Goal: Information Seeking & Learning: Check status

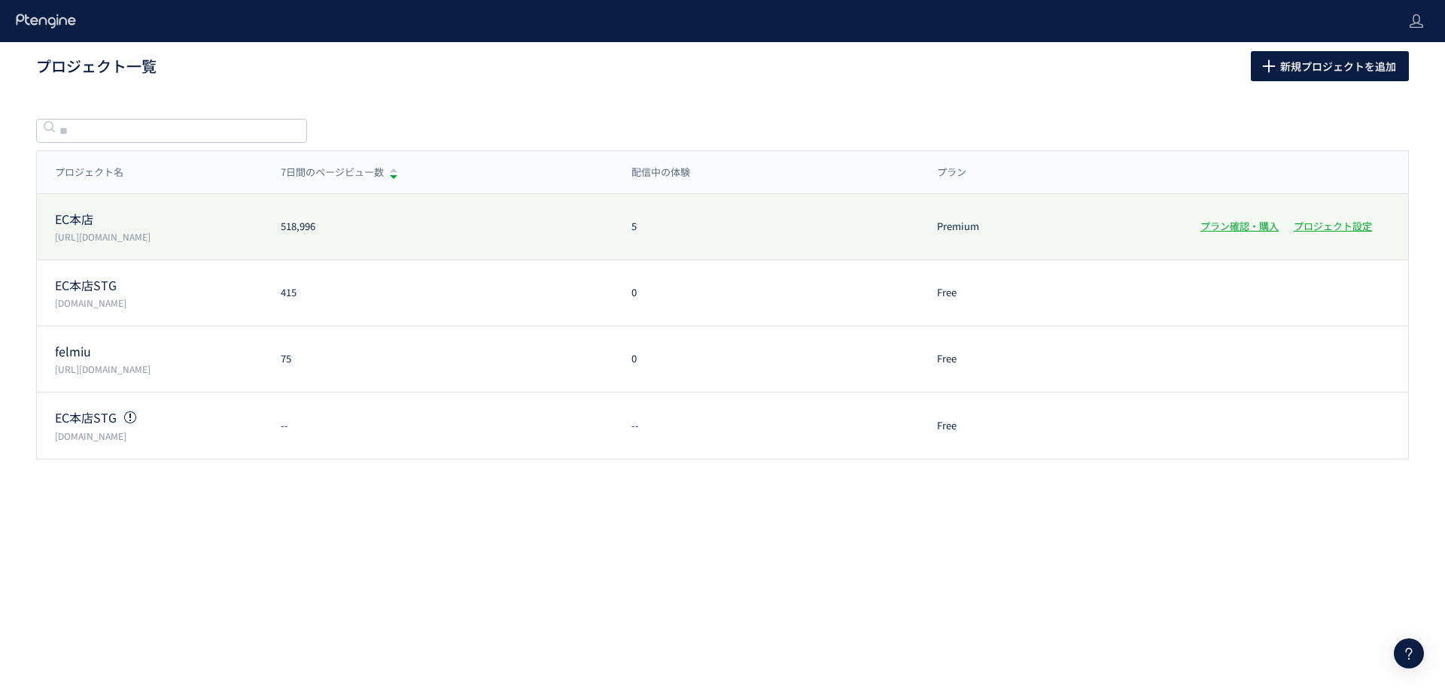
click at [59, 220] on p "EC本店" at bounding box center [159, 219] width 208 height 17
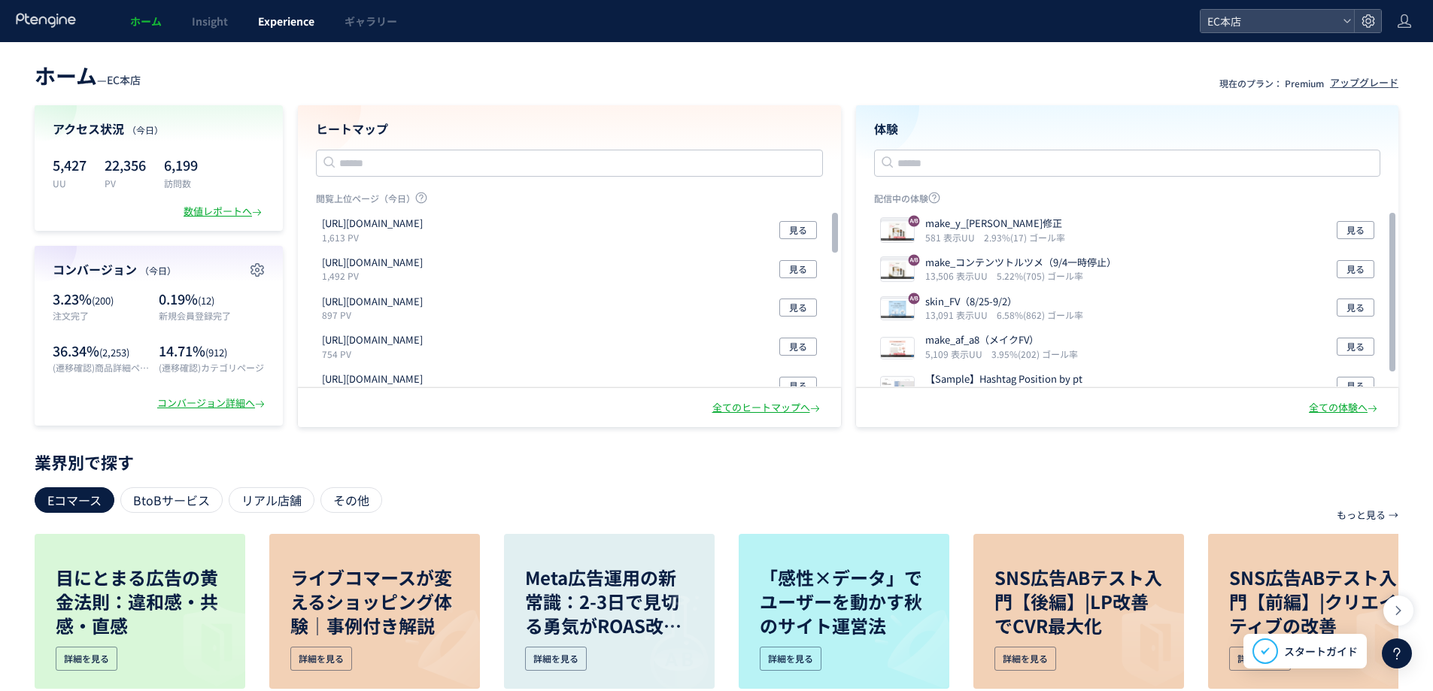
click at [280, 23] on span "Experience" at bounding box center [286, 21] width 56 height 15
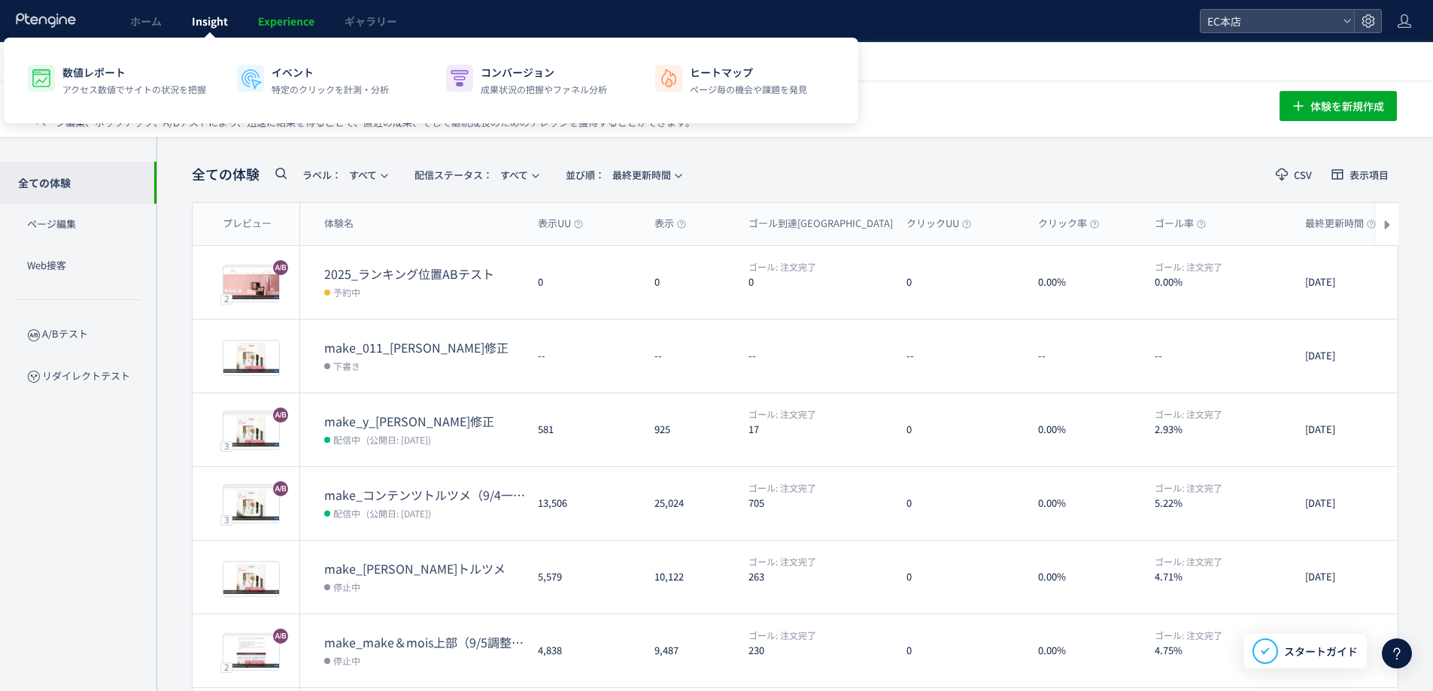
click at [226, 17] on span "Insight" at bounding box center [210, 21] width 36 height 15
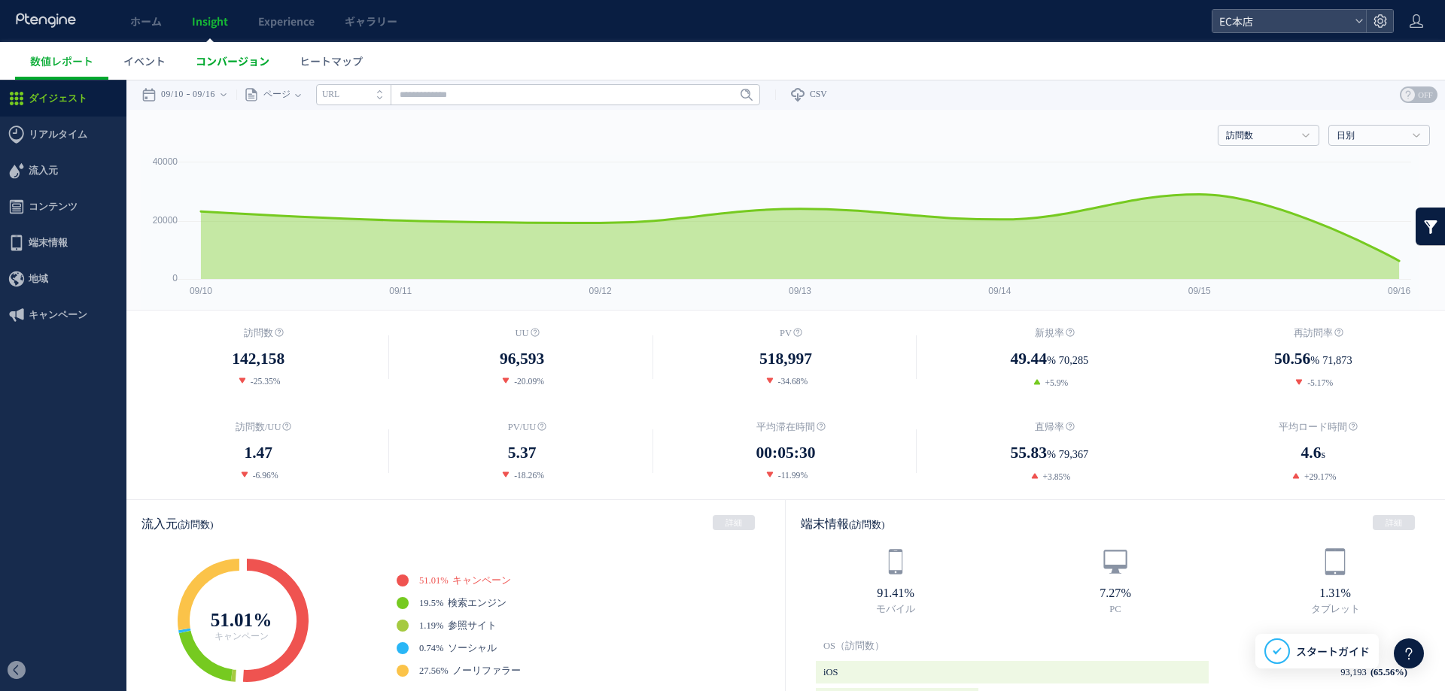
click at [211, 61] on span "コンバージョン" at bounding box center [233, 60] width 74 height 15
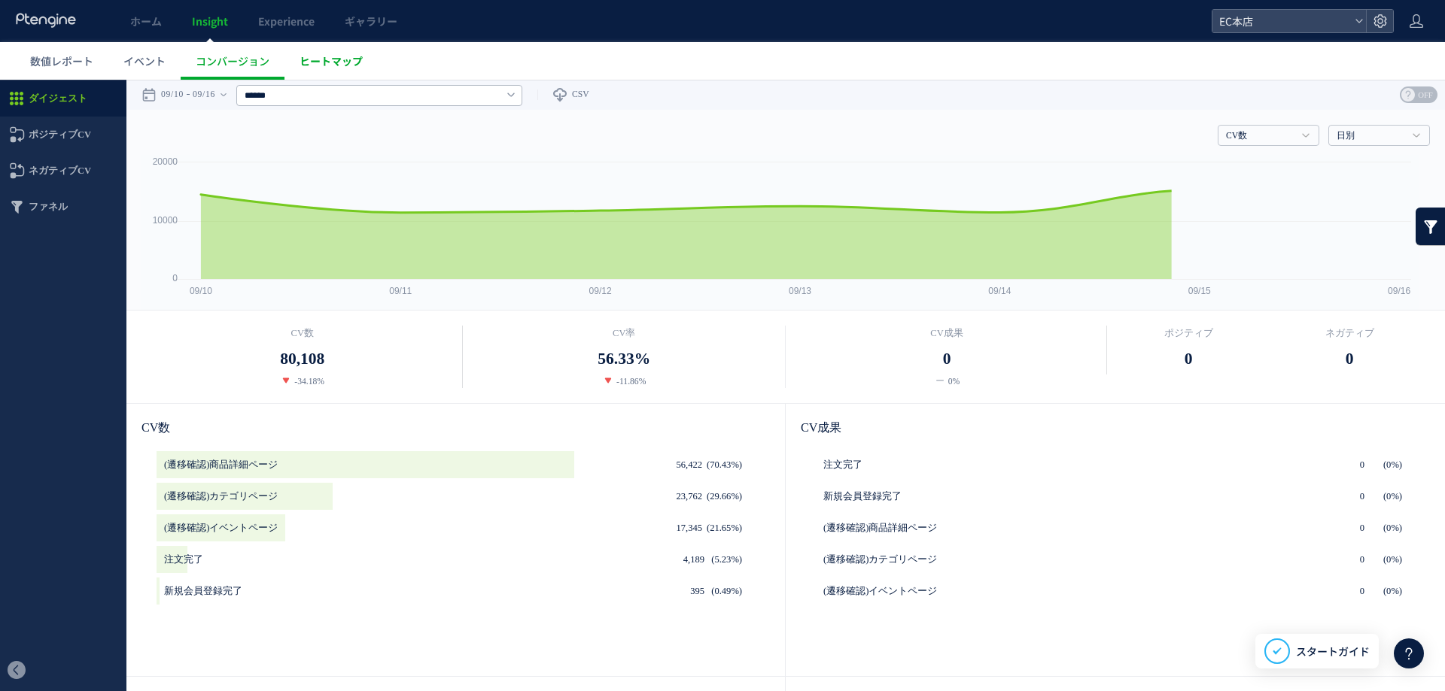
click at [319, 68] on link "ヒートマップ" at bounding box center [330, 61] width 93 height 38
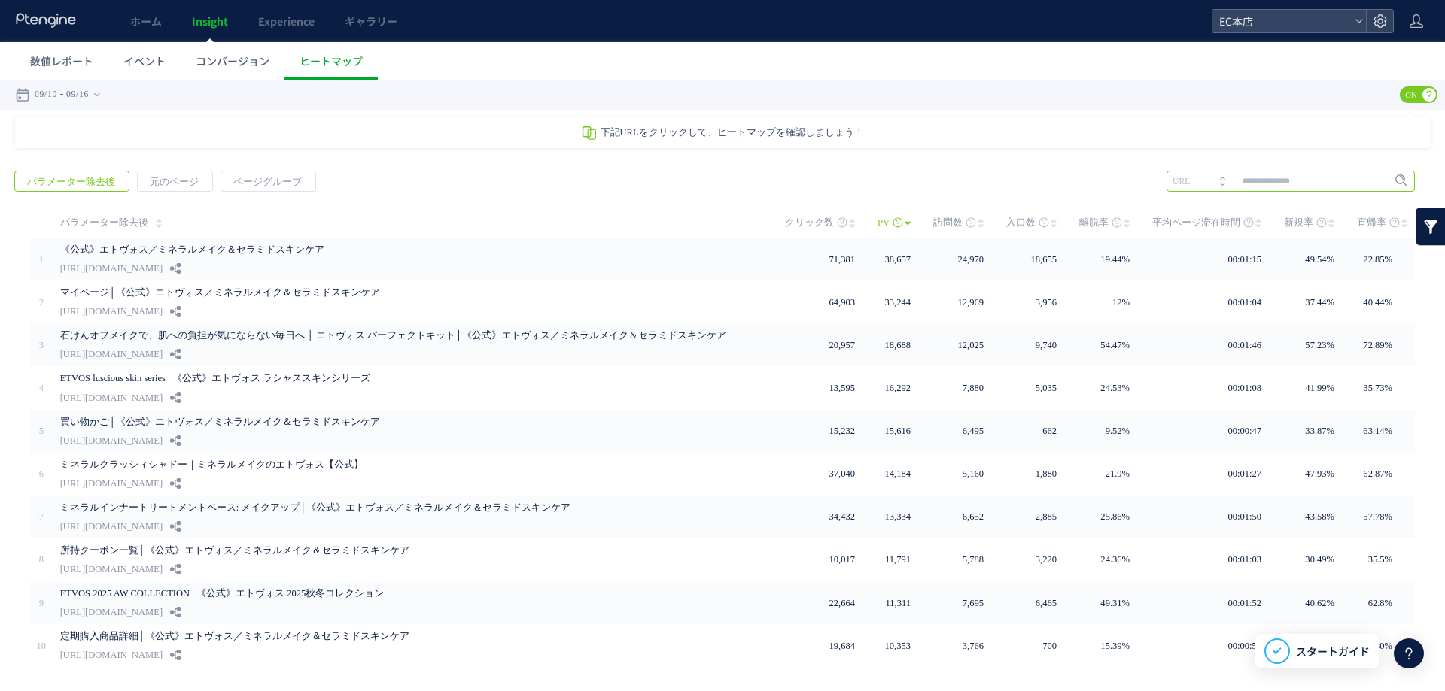
click at [1267, 181] on input "text" at bounding box center [1290, 181] width 248 height 21
paste input "**********"
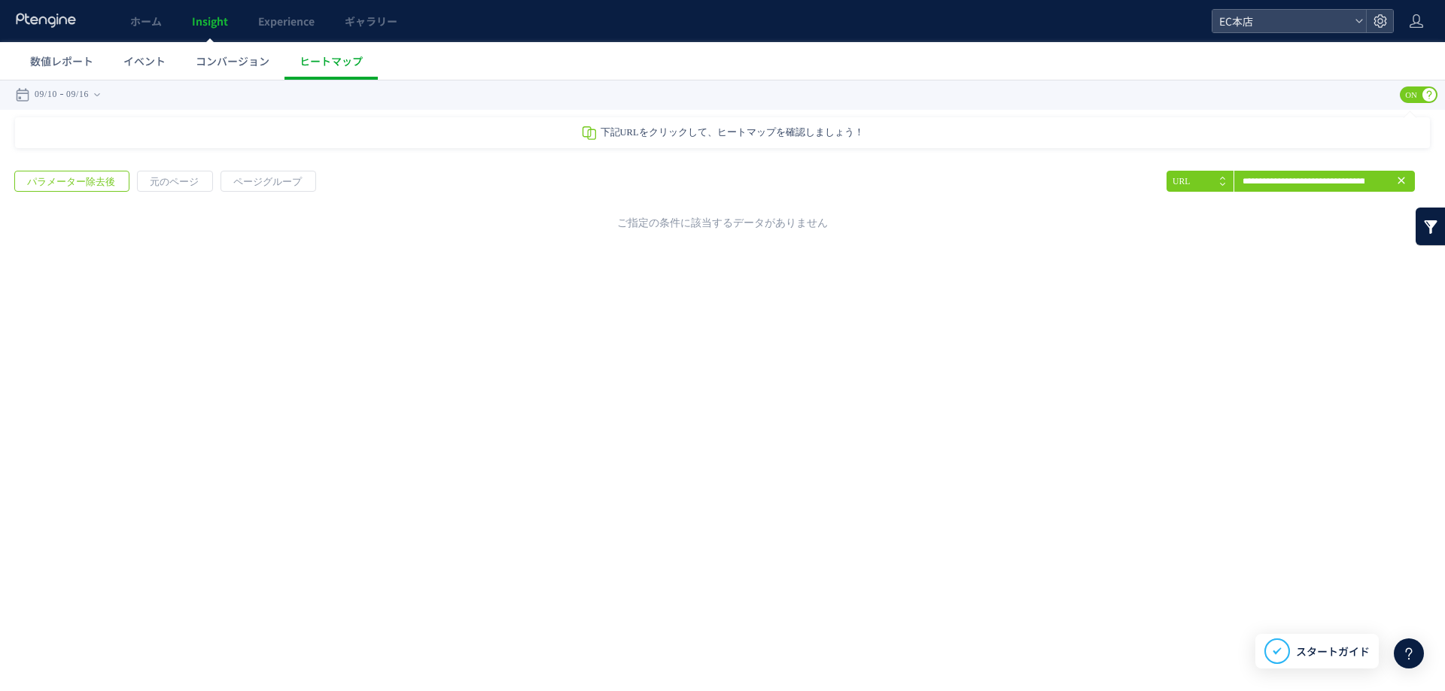
click at [1290, 166] on div "戻る パラメーター除去後 元のページ ページグループ 実装" at bounding box center [722, 197] width 1445 height 83
drag, startPoint x: 1293, startPoint y: 181, endPoint x: 1278, endPoint y: 183, distance: 15.2
click at [1278, 183] on input "**********" at bounding box center [1290, 181] width 248 height 21
type input "**********"
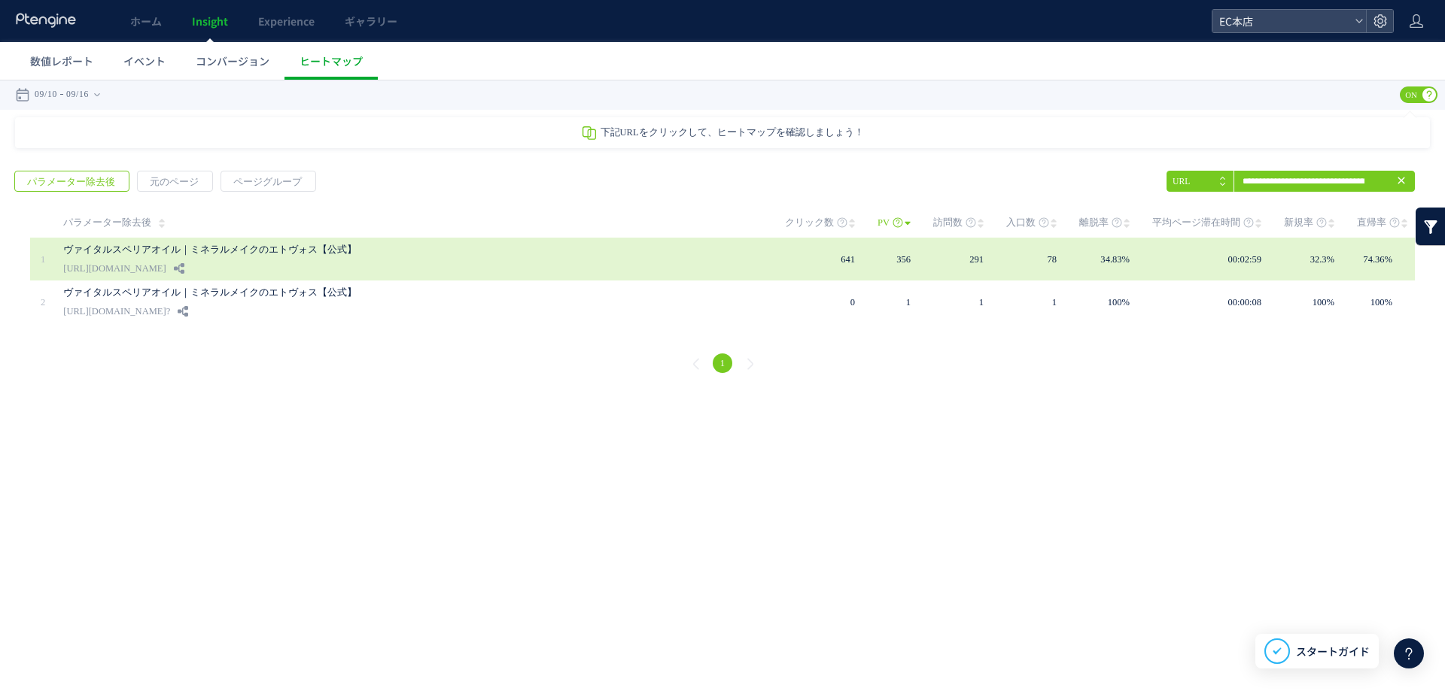
click at [274, 248] on link "ヴァイタルスペリアオイル｜ミネラルメイクのエトヴォス【公式】" at bounding box center [409, 250] width 692 height 18
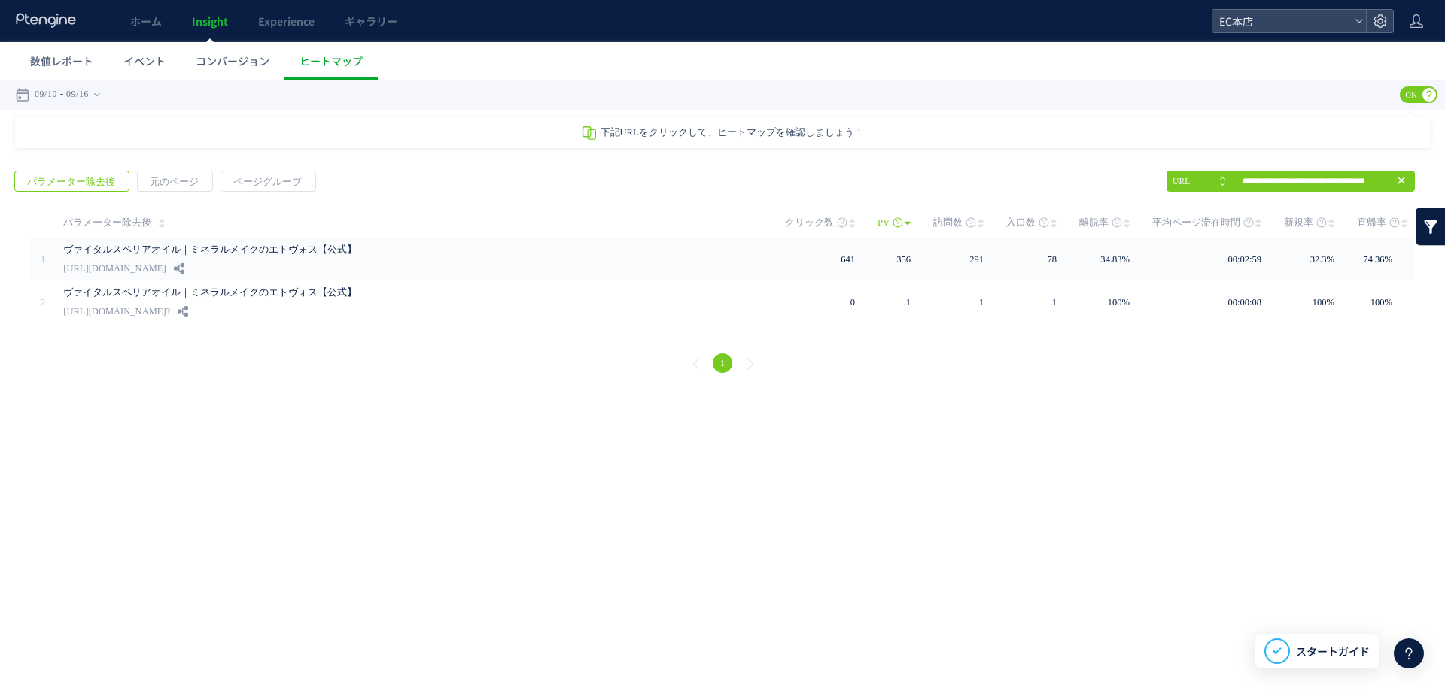
click at [201, 20] on span "Insight" at bounding box center [210, 21] width 36 height 15
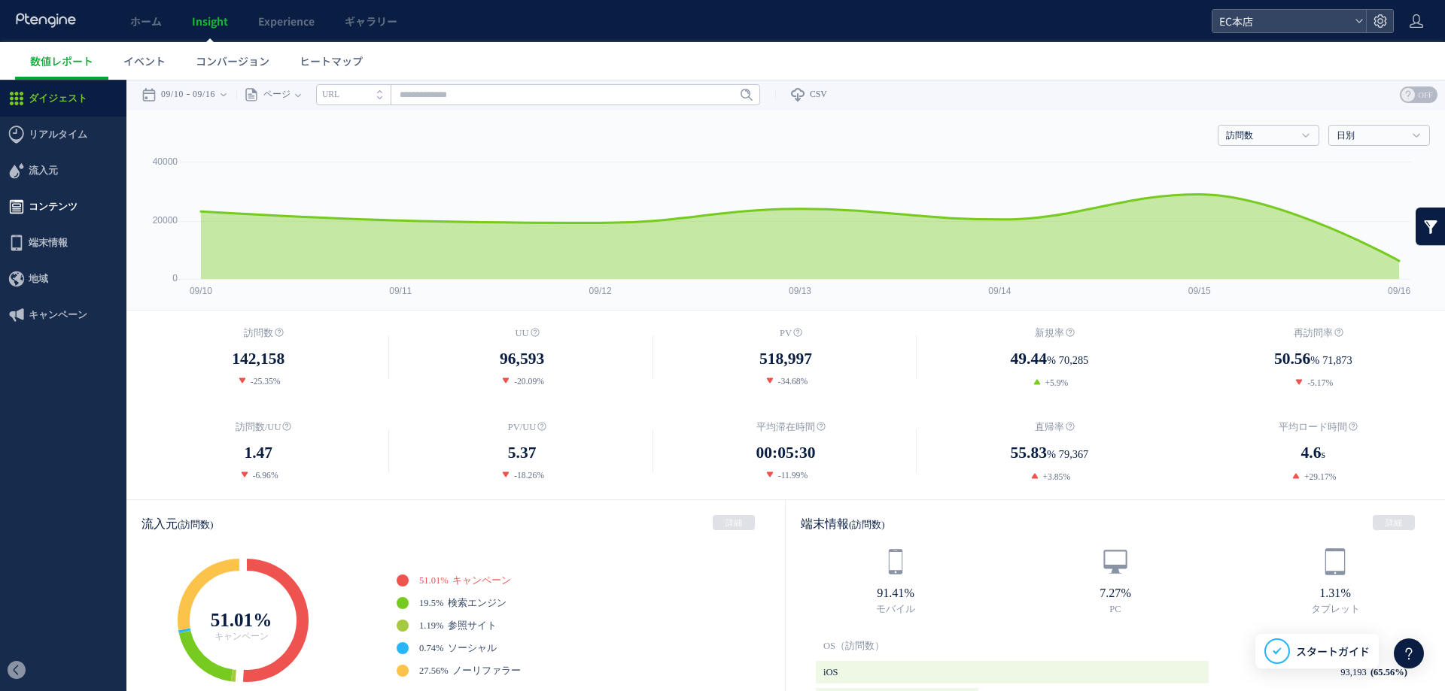
click at [66, 211] on span "コンテンツ" at bounding box center [53, 207] width 49 height 36
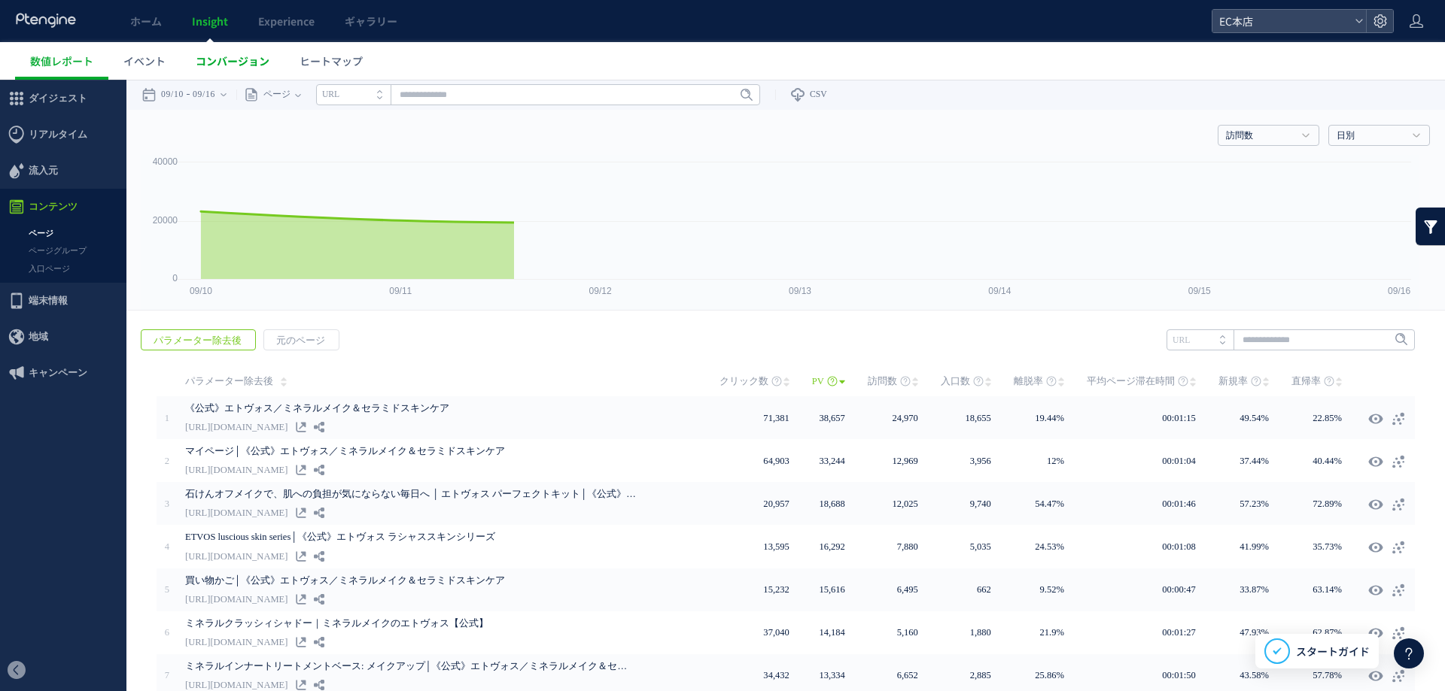
click at [232, 47] on link "コンバージョン" at bounding box center [233, 61] width 104 height 38
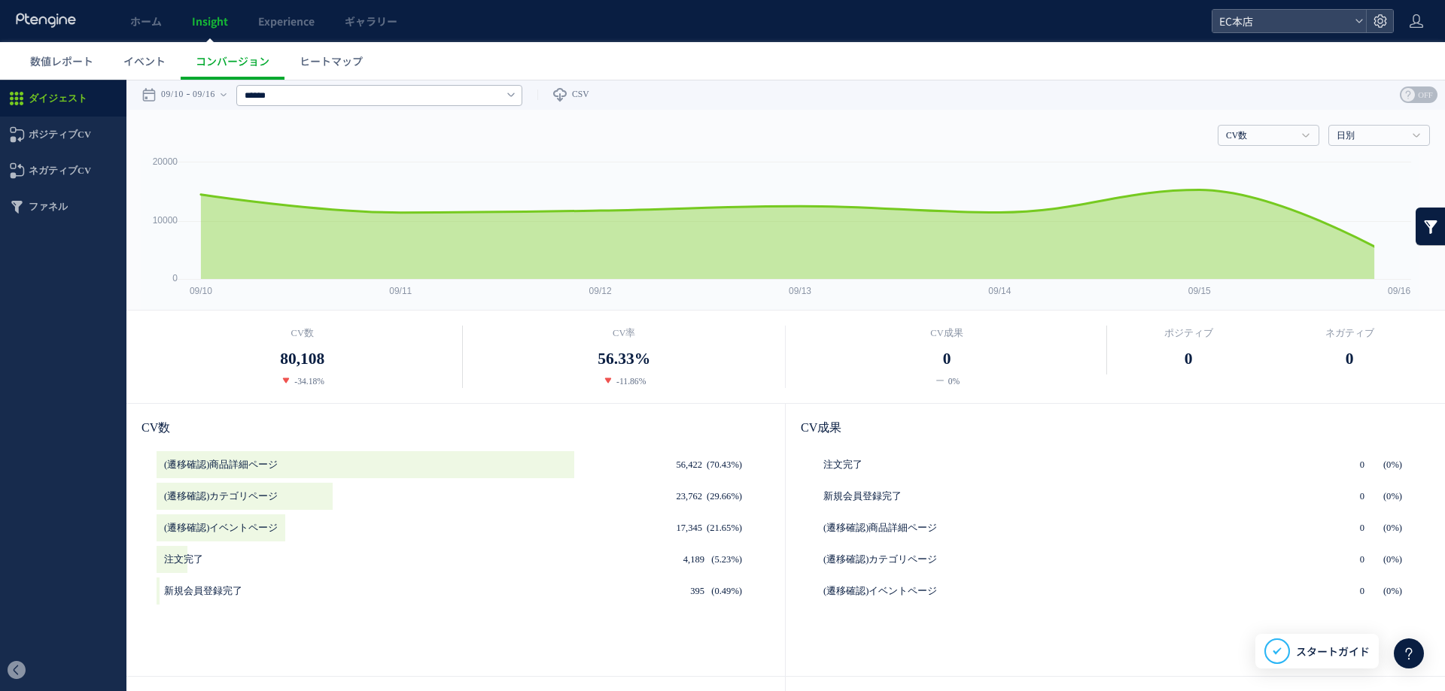
click at [360, 81] on div "****** すべてのCV (遷移確認)商品詳細ページ (遷移確認)カテゴリページ (遷移確認)イベントページ 注文完了 新規会員登録完了" at bounding box center [379, 95] width 286 height 30
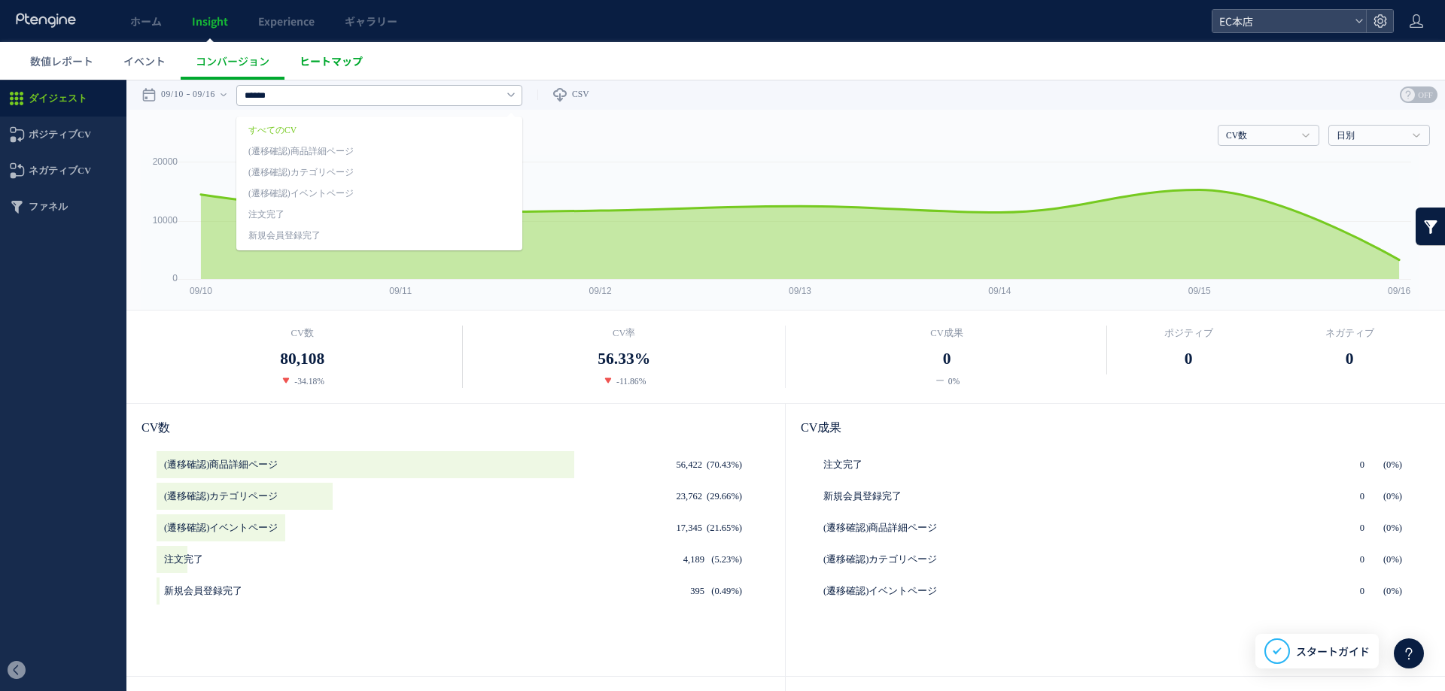
click at [353, 66] on span "ヒートマップ" at bounding box center [330, 60] width 63 height 15
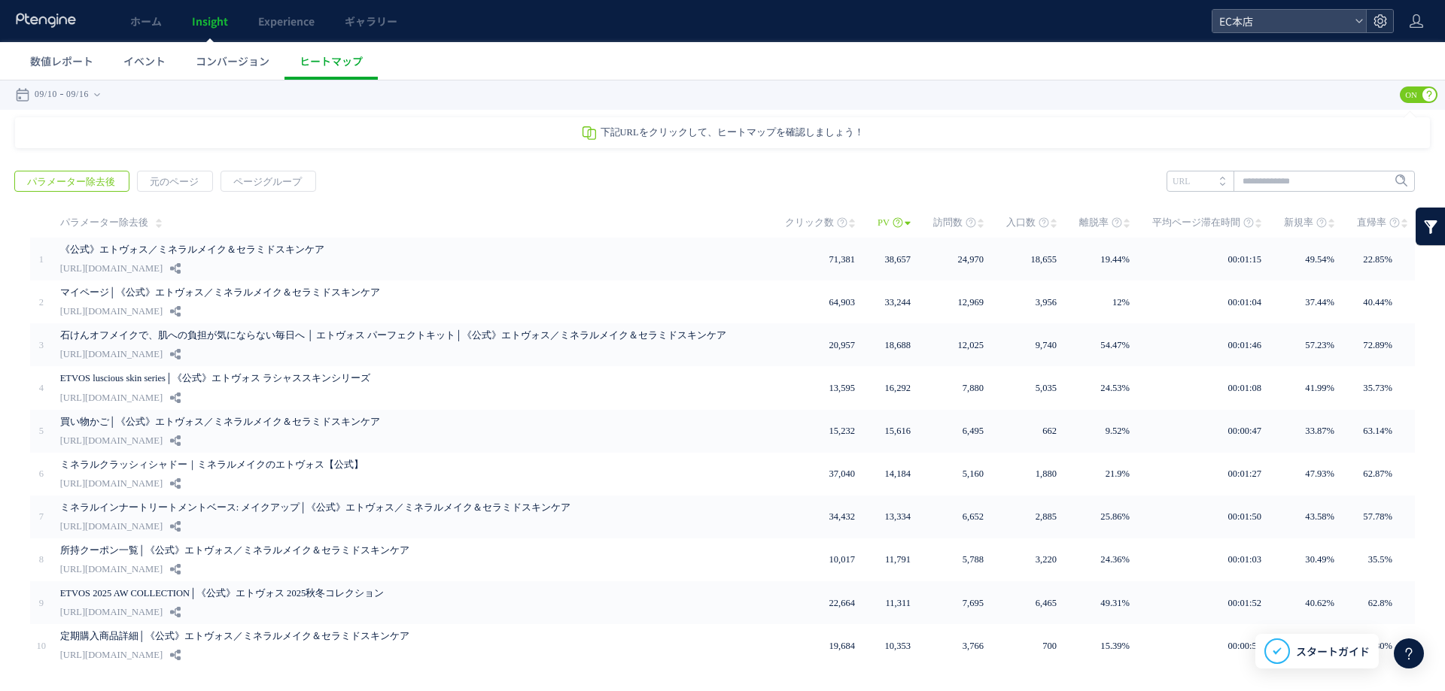
click at [1384, 25] on use at bounding box center [1379, 20] width 13 height 13
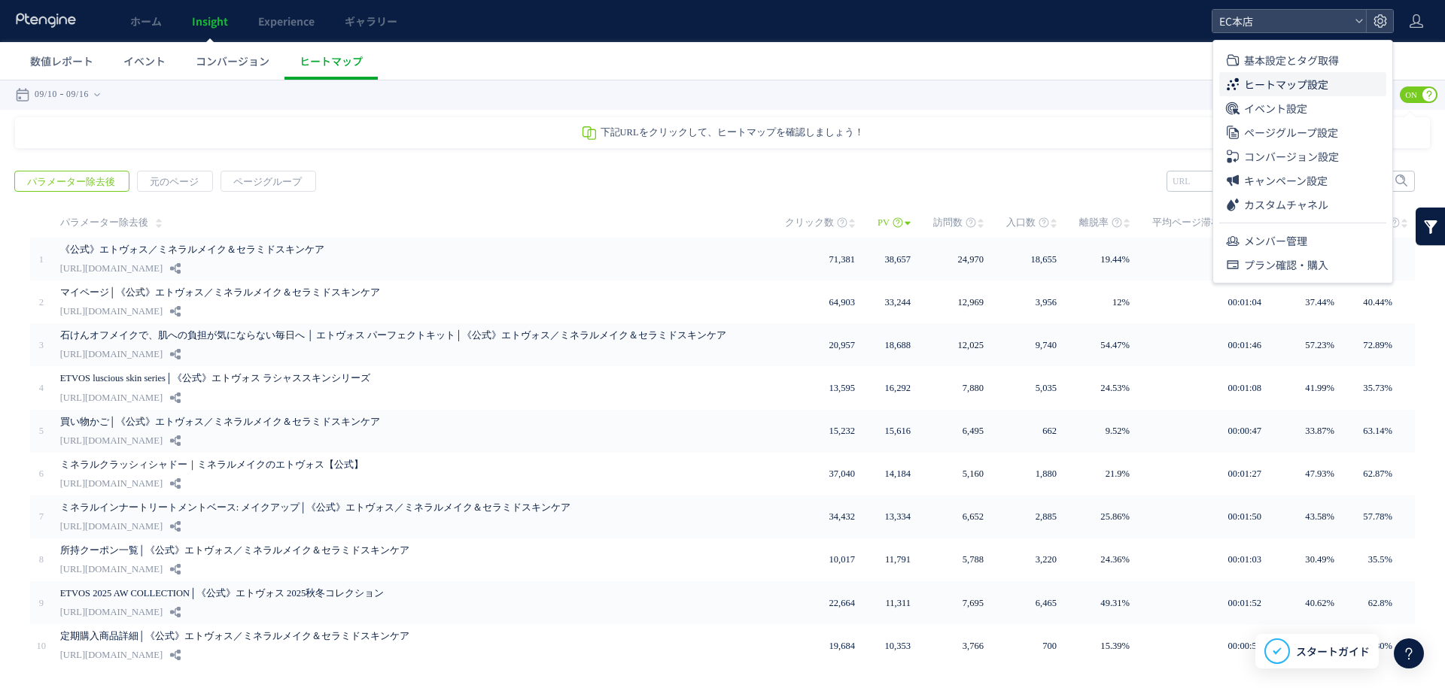
click at [1299, 80] on span "ヒートマップ設定" at bounding box center [1286, 84] width 84 height 24
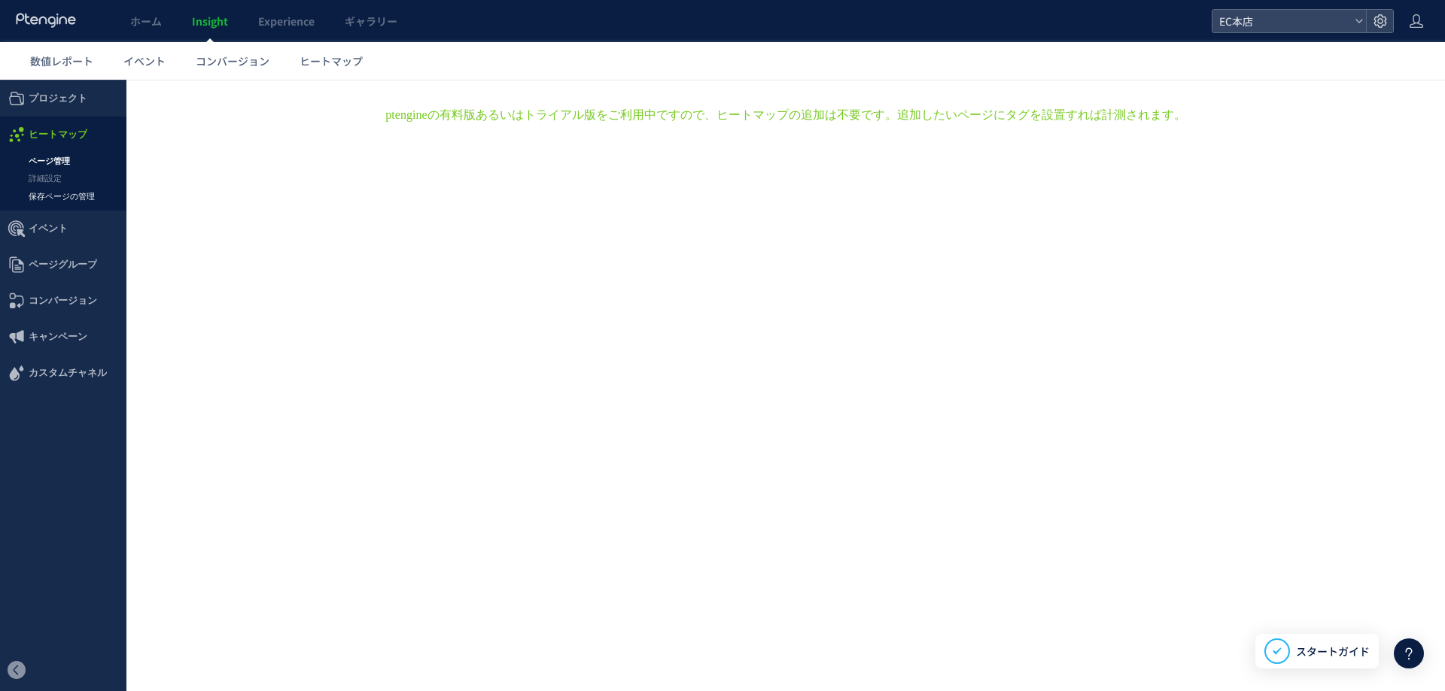
click at [77, 196] on link "保存ページの管理" at bounding box center [63, 196] width 126 height 17
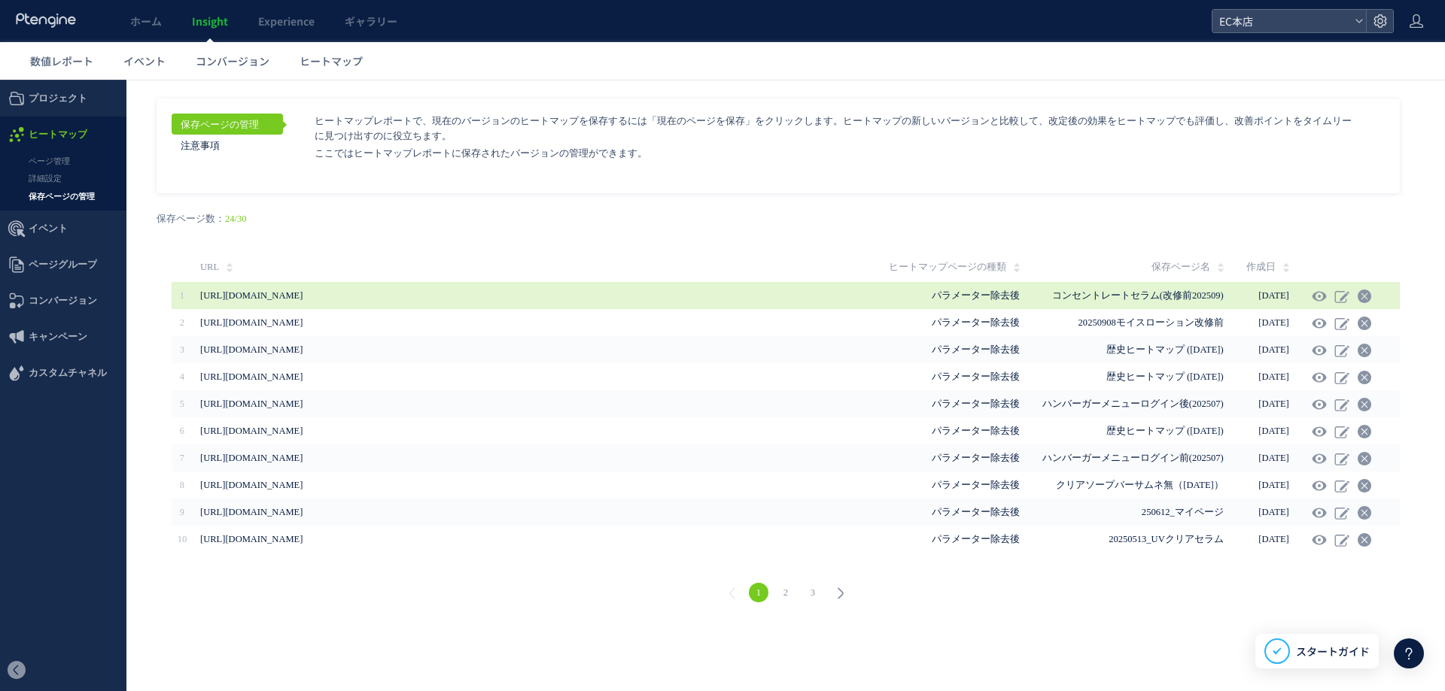
click at [302, 296] on span "[URL][DOMAIN_NAME]" at bounding box center [251, 295] width 102 height 11
click at [1280, 293] on span "[DATE]" at bounding box center [1273, 295] width 30 height 11
drag, startPoint x: 260, startPoint y: 287, endPoint x: 290, endPoint y: 283, distance: 31.1
click at [260, 287] on span "[URL][DOMAIN_NAME]" at bounding box center [445, 295] width 491 height 27
click at [1258, 292] on span "[DATE]" at bounding box center [1273, 295] width 30 height 11
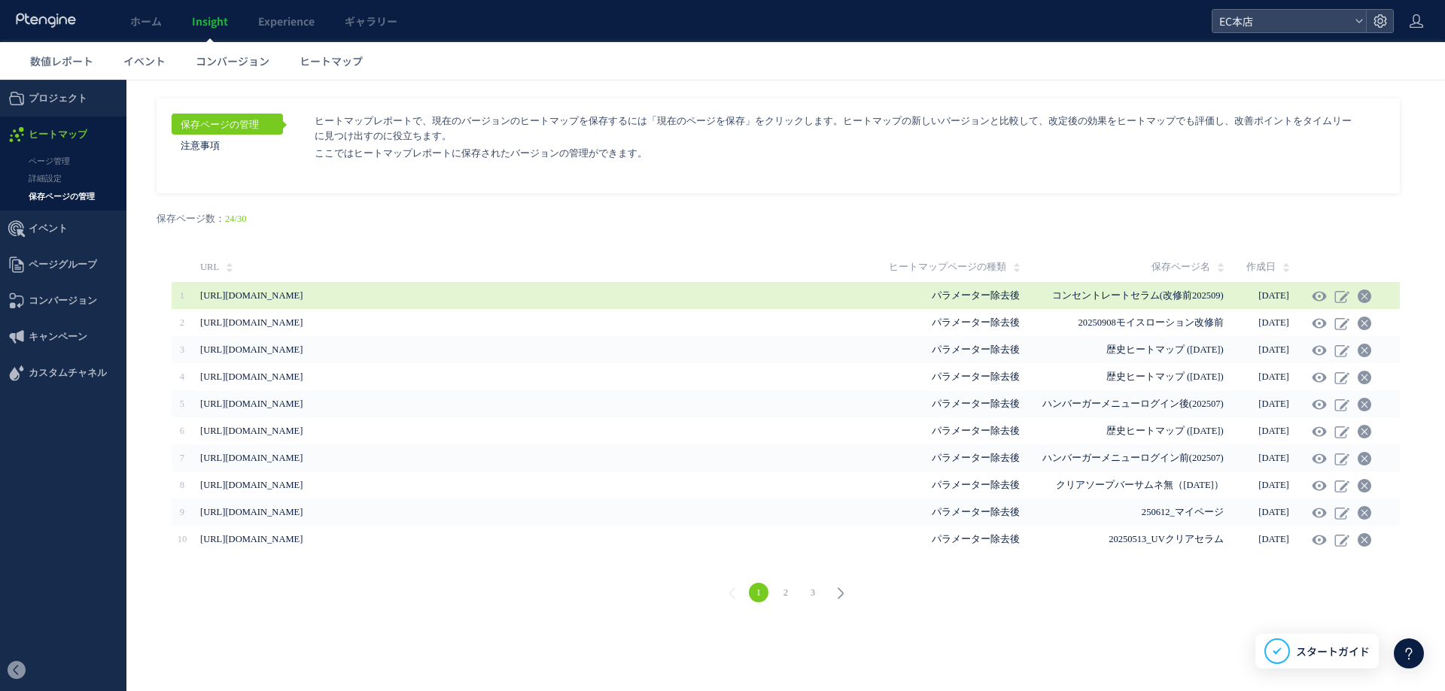
click at [1287, 293] on td "[DATE]" at bounding box center [1278, 295] width 65 height 27
click at [951, 290] on span "パラメーター除去後" at bounding box center [976, 295] width 88 height 11
